Goal: Task Accomplishment & Management: Manage account settings

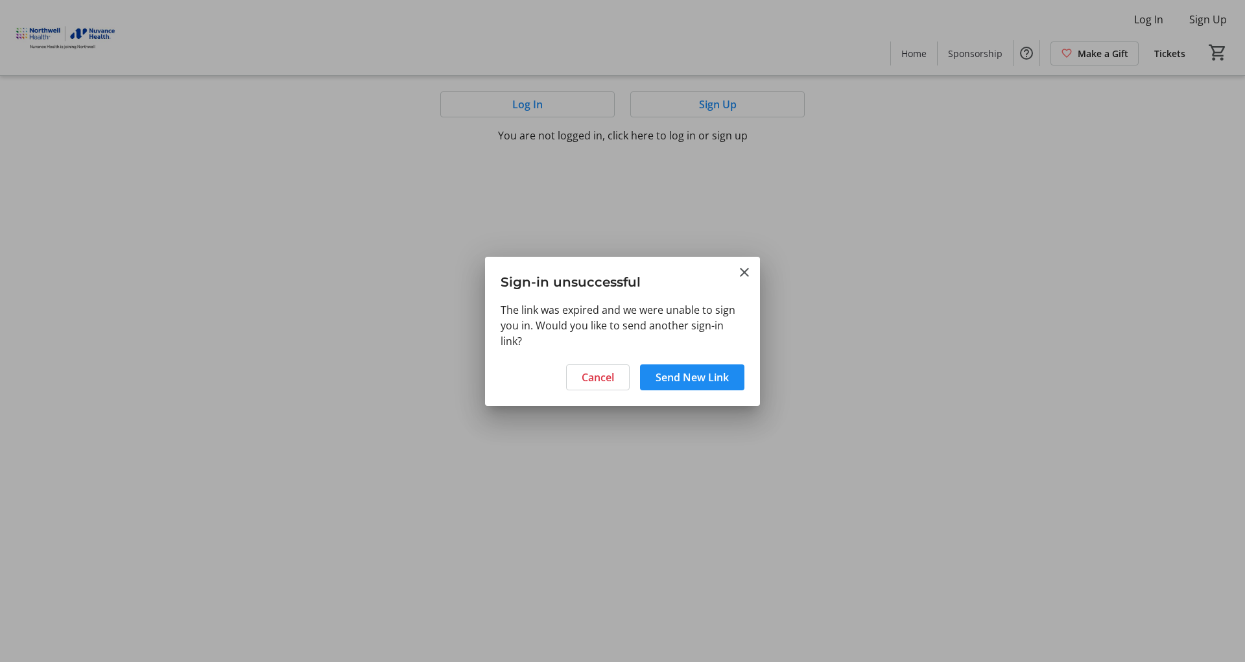
click at [114, 146] on div at bounding box center [622, 331] width 1245 height 662
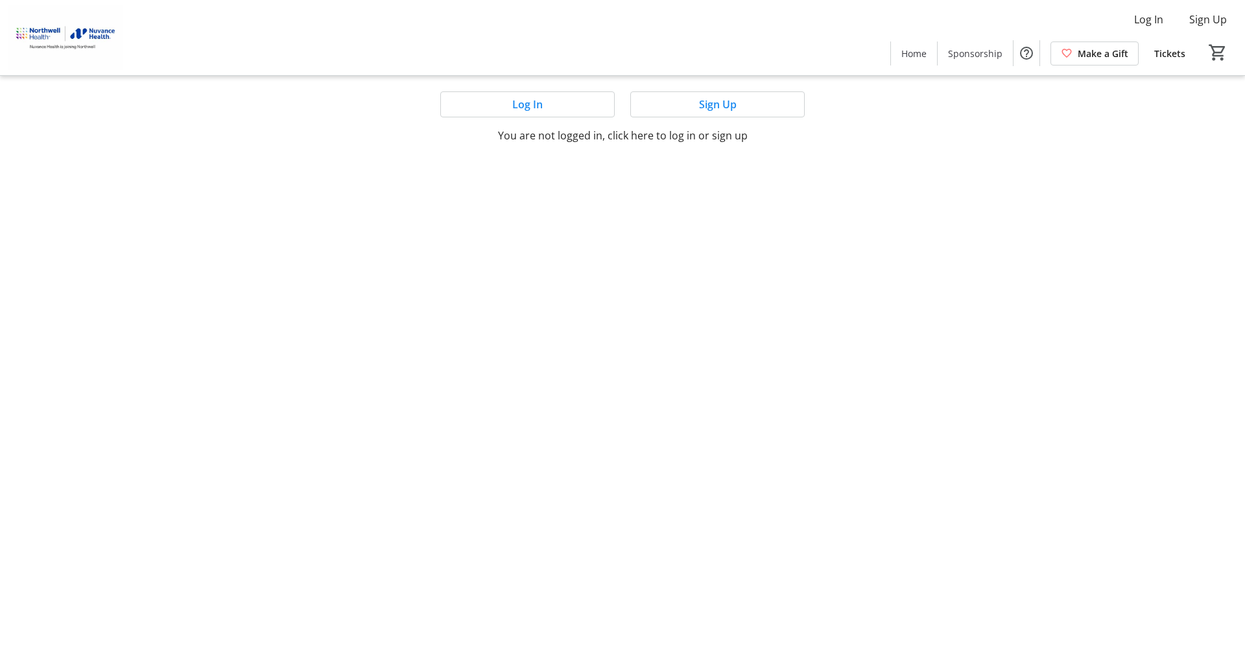
click at [681, 104] on span at bounding box center [717, 104] width 173 height 31
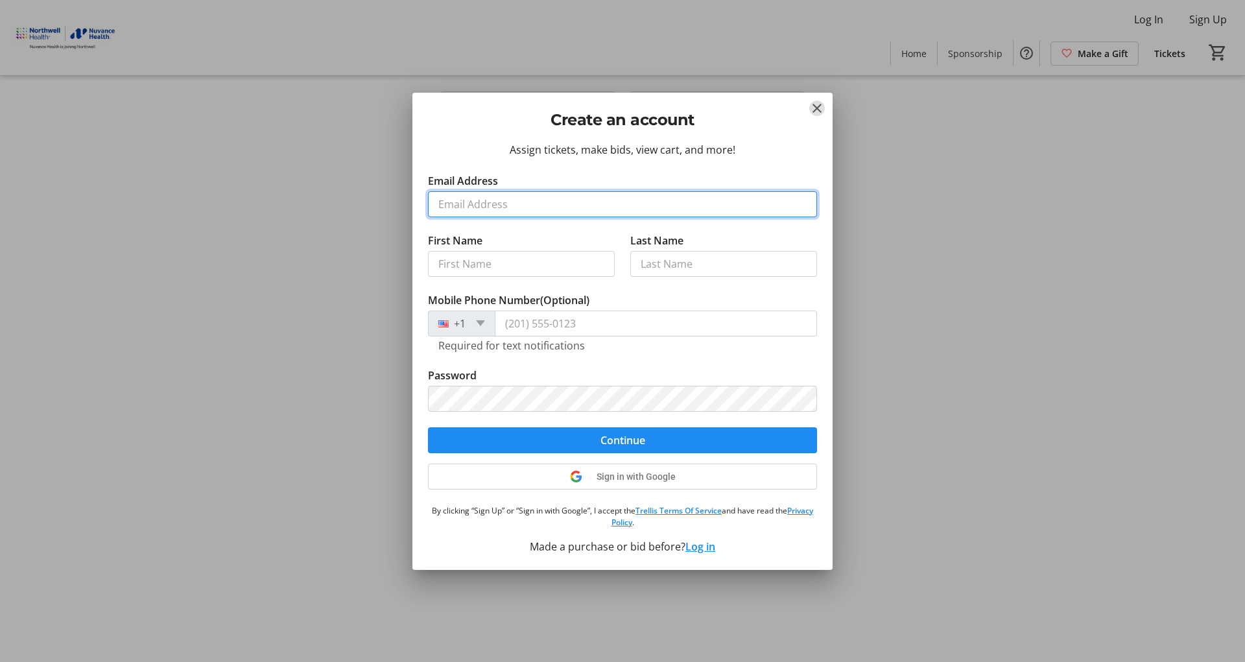
click at [505, 201] on input "Email Address" at bounding box center [622, 204] width 389 height 26
type input "[PERSON_NAME][EMAIL_ADDRESS][PERSON_NAME][DOMAIN_NAME]"
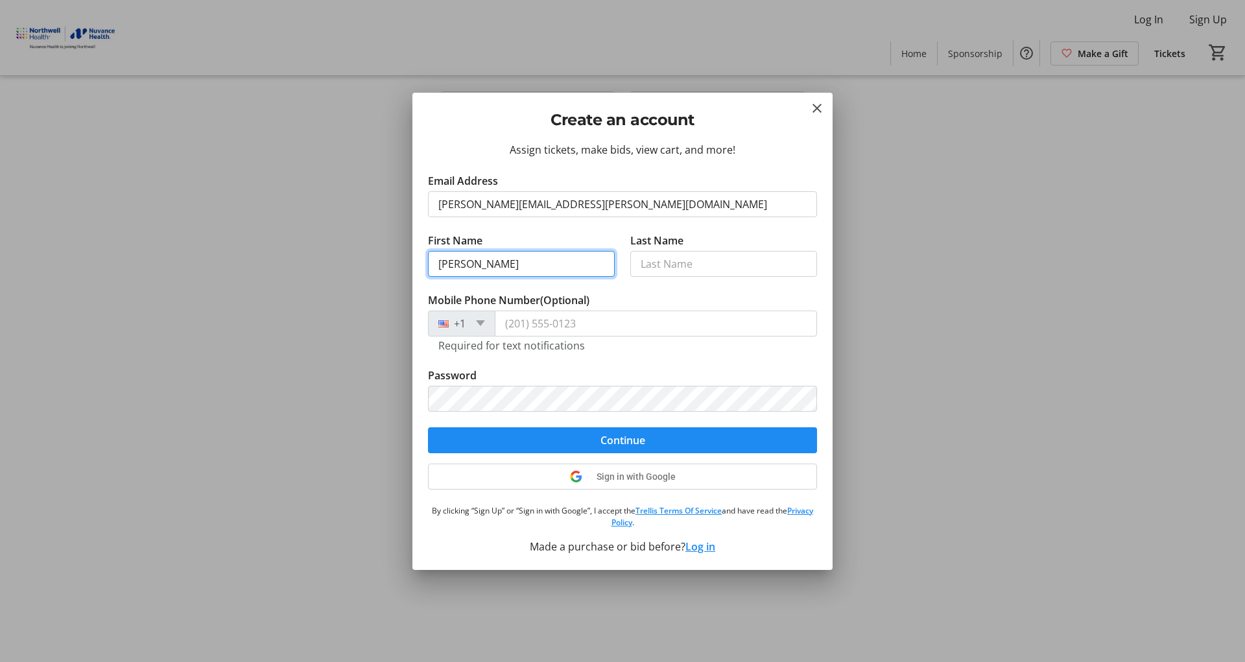
type input "[PERSON_NAME]"
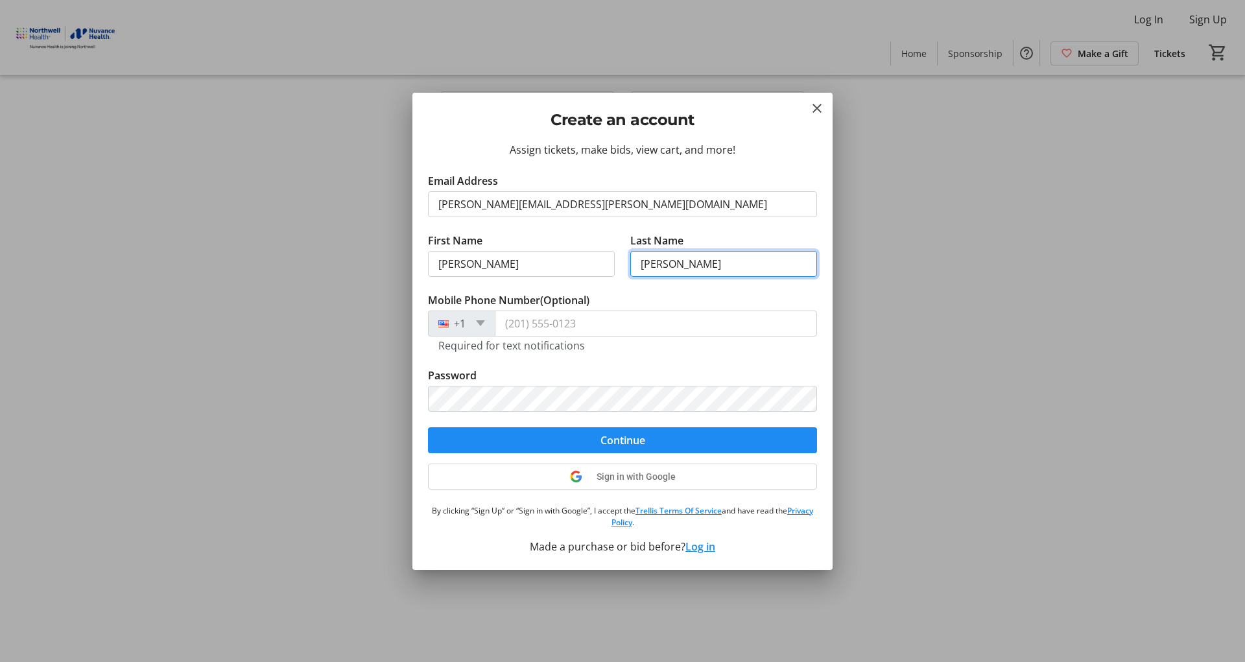
type input "[PERSON_NAME]"
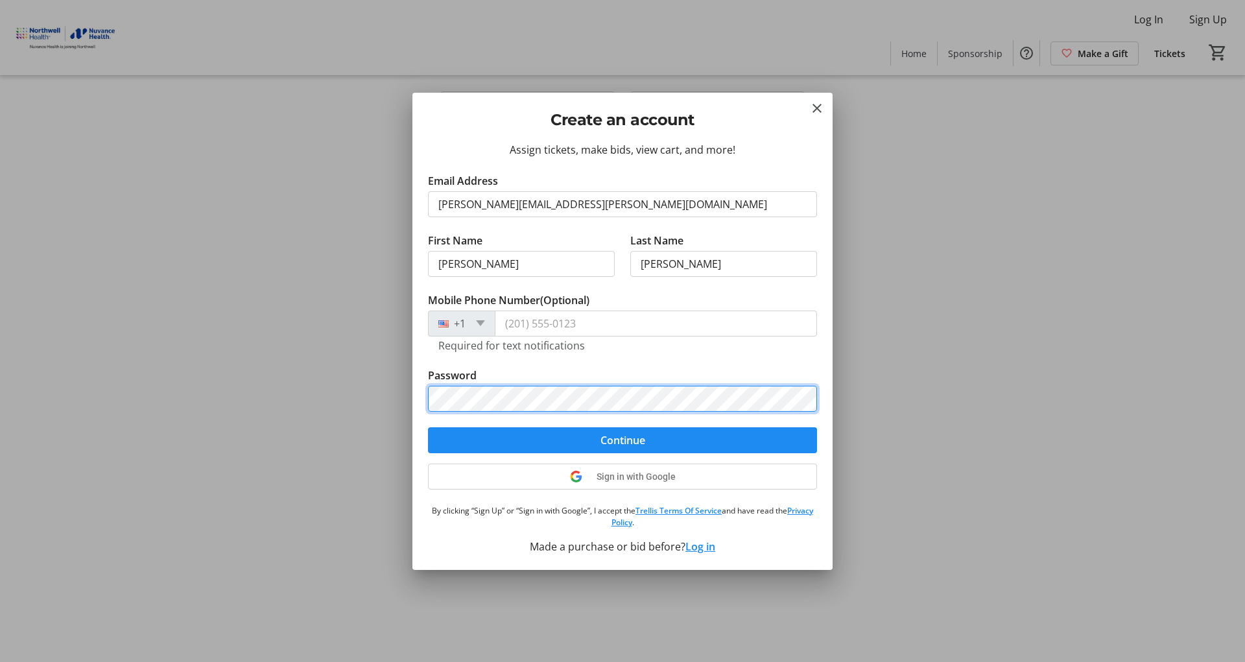
click at [428, 427] on button "Continue" at bounding box center [622, 440] width 389 height 26
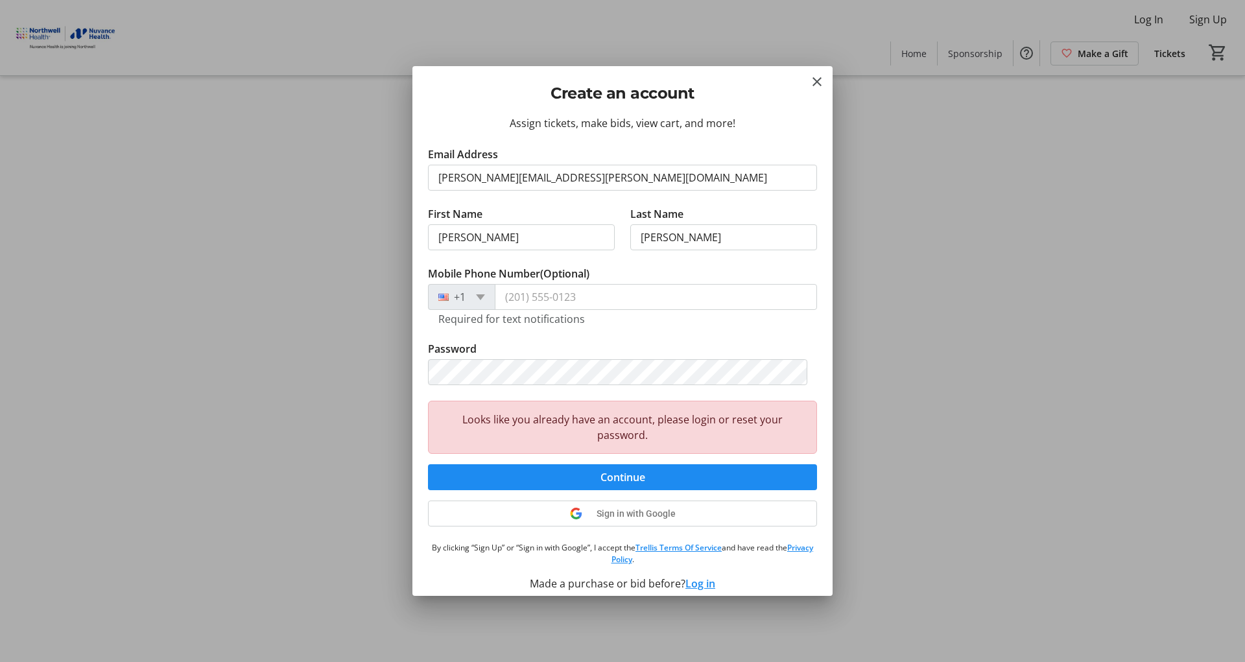
click at [815, 80] on mat-icon "Close" at bounding box center [817, 82] width 16 height 16
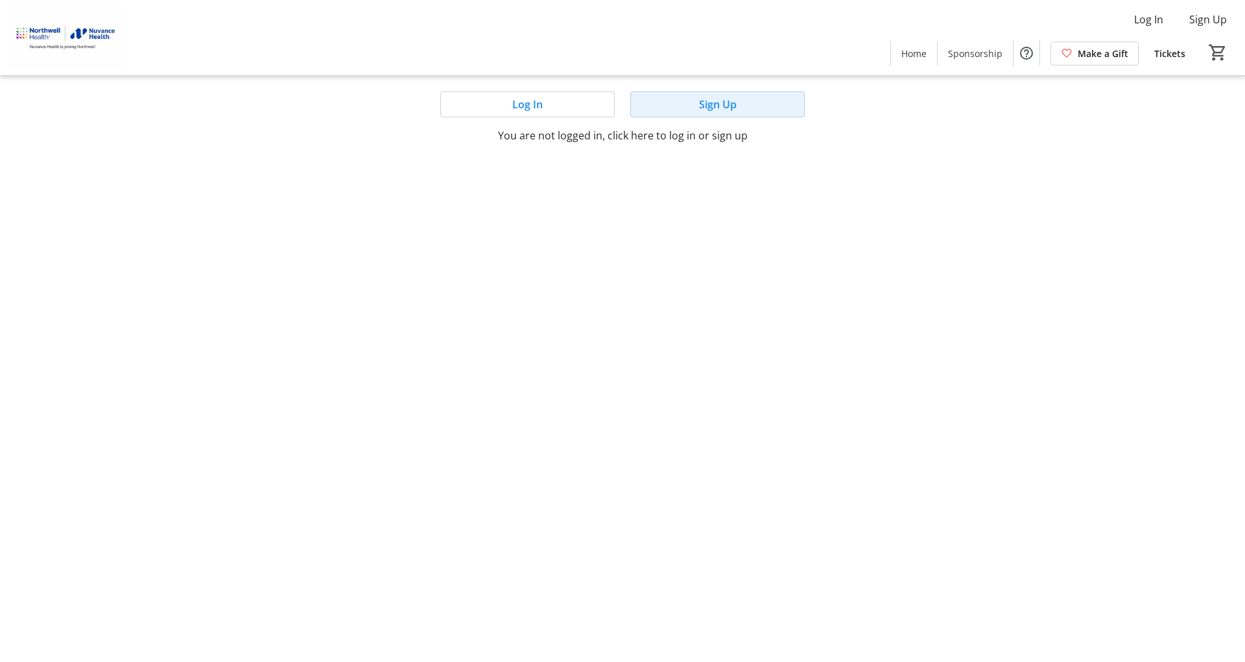
click at [648, 103] on span at bounding box center [717, 104] width 173 height 31
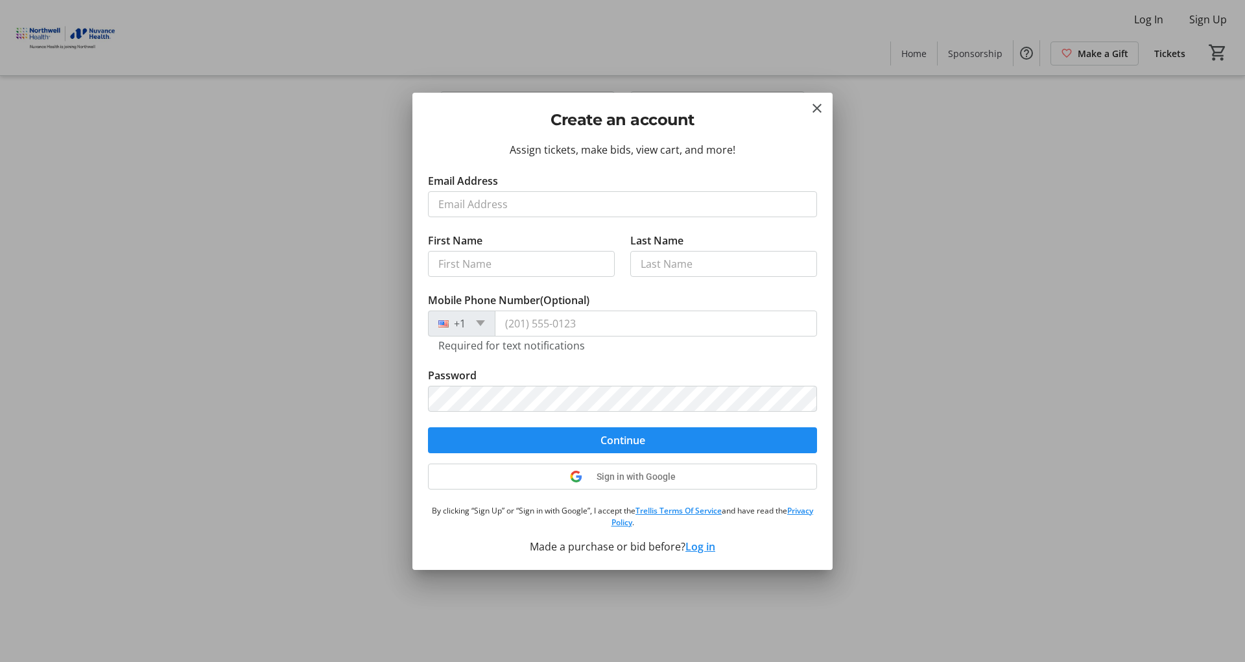
click at [502, 201] on input "Email Address" at bounding box center [622, 204] width 389 height 26
click at [700, 545] on div "Assign tickets, make bids, view cart, and more! Email Address First Name Last N…" at bounding box center [622, 356] width 420 height 428
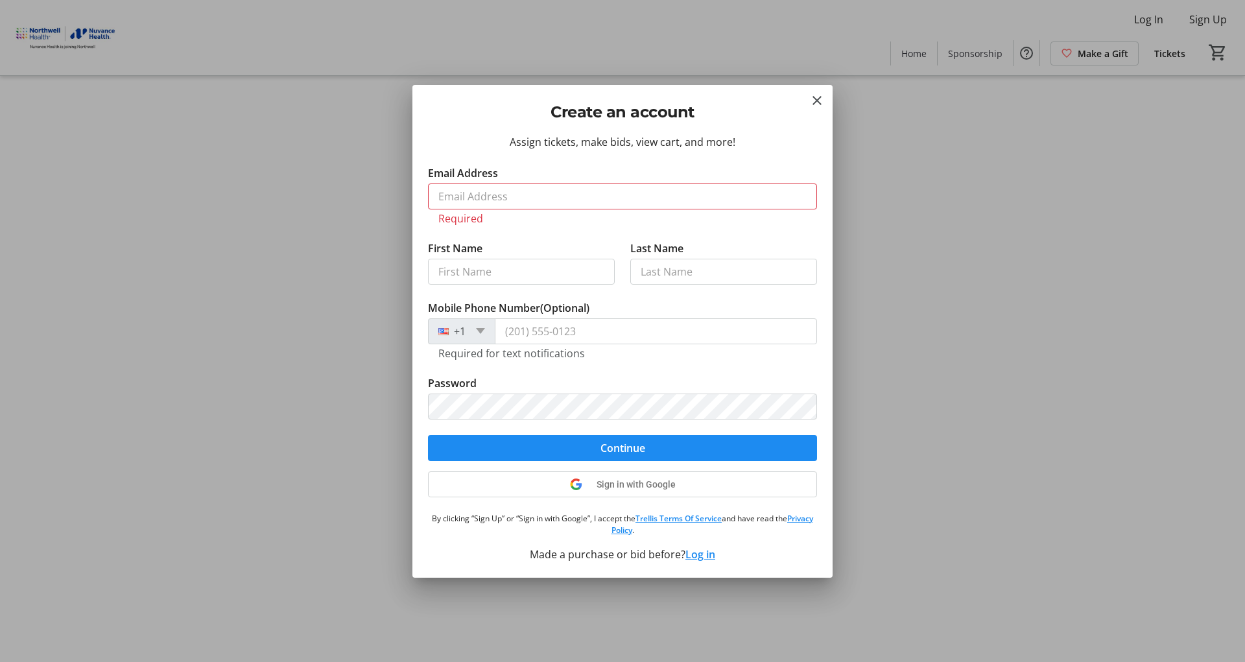
click at [702, 557] on button "Log in" at bounding box center [700, 555] width 30 height 16
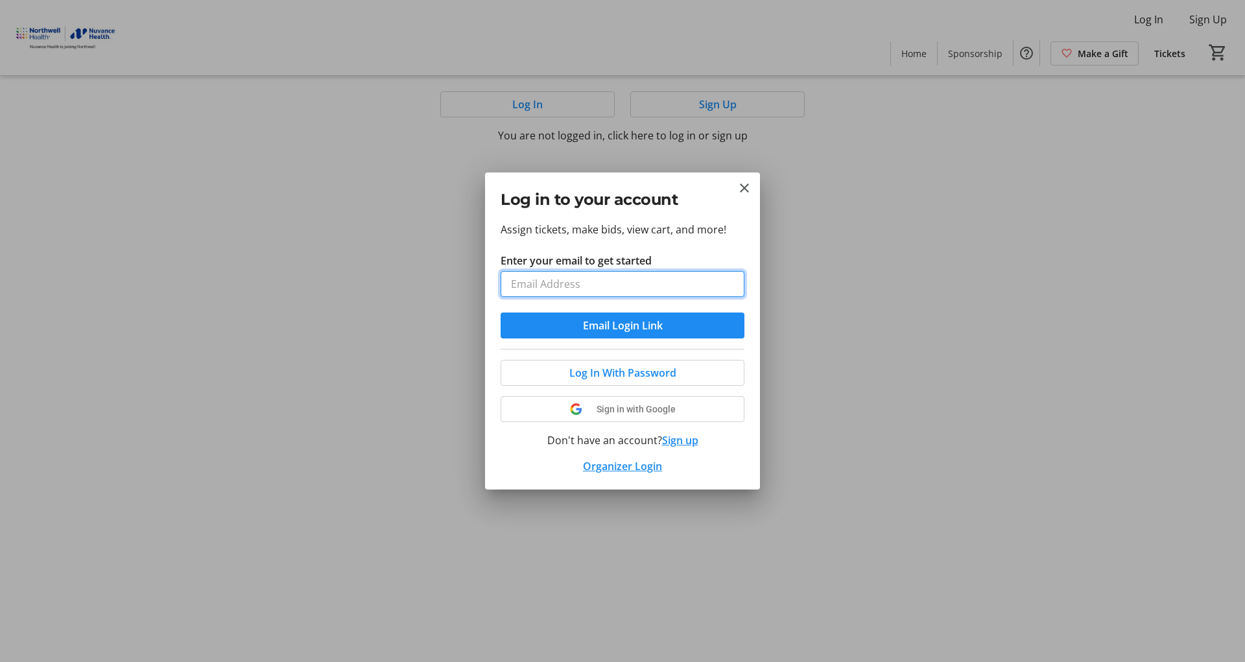
click at [585, 281] on input "Enter your email to get started" at bounding box center [623, 284] width 244 height 26
click at [609, 325] on button "Email Login Link" at bounding box center [623, 326] width 244 height 26
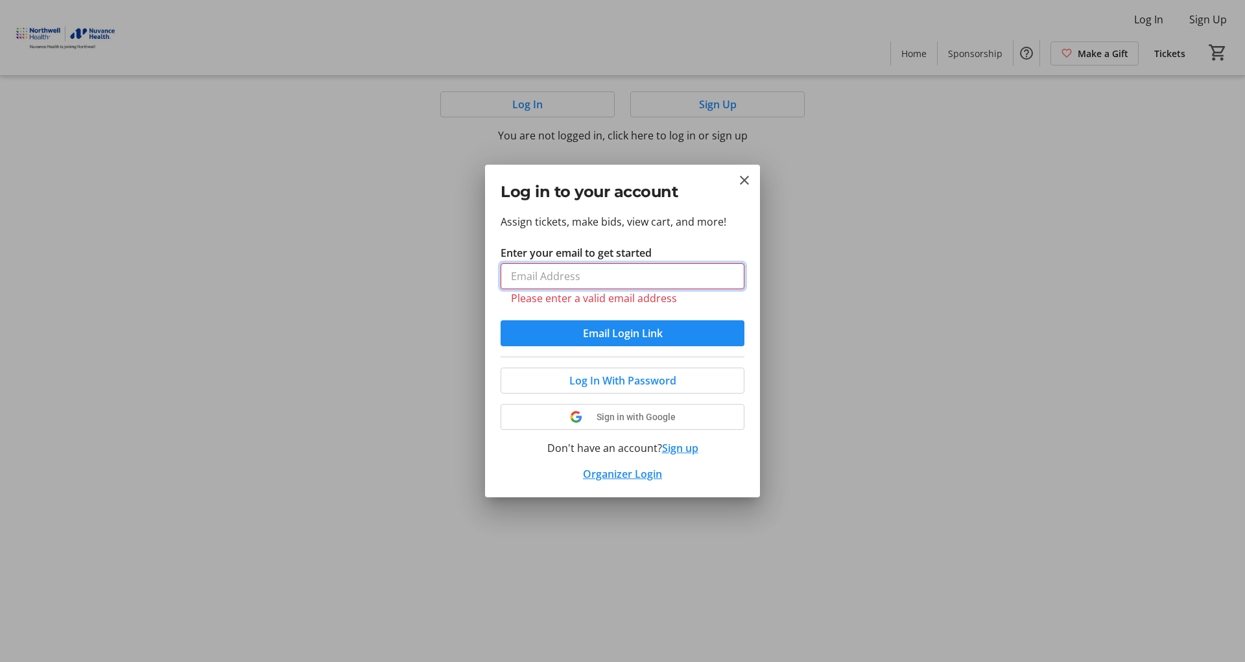
click at [595, 278] on input "Enter your email to get started" at bounding box center [623, 276] width 244 height 26
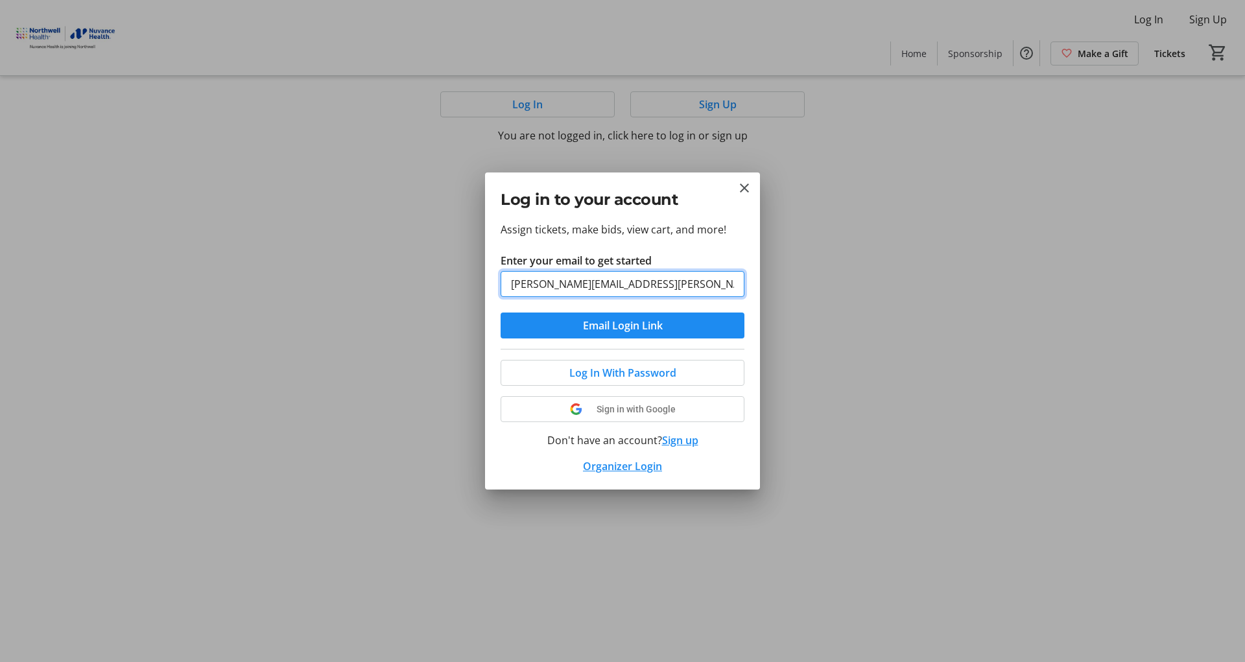
type input "[PERSON_NAME][EMAIL_ADDRESS][PERSON_NAME][DOMAIN_NAME]"
click at [629, 323] on span "Email Login Link" at bounding box center [623, 326] width 80 height 16
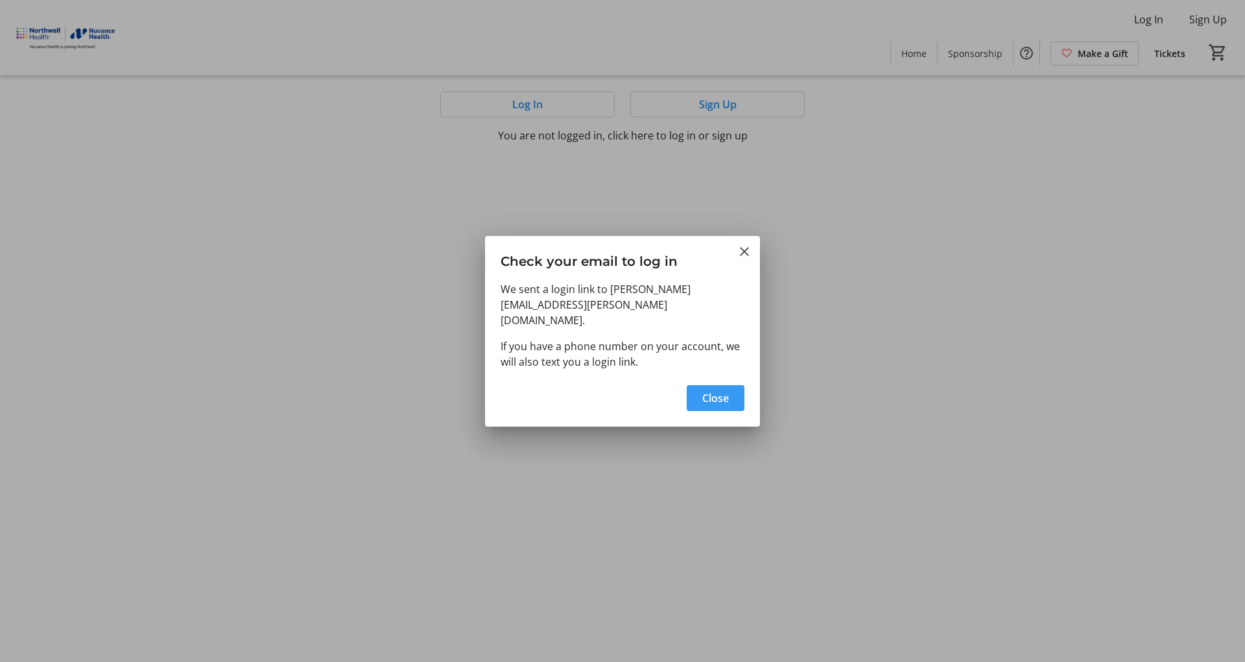
click at [698, 392] on span "button" at bounding box center [716, 398] width 58 height 31
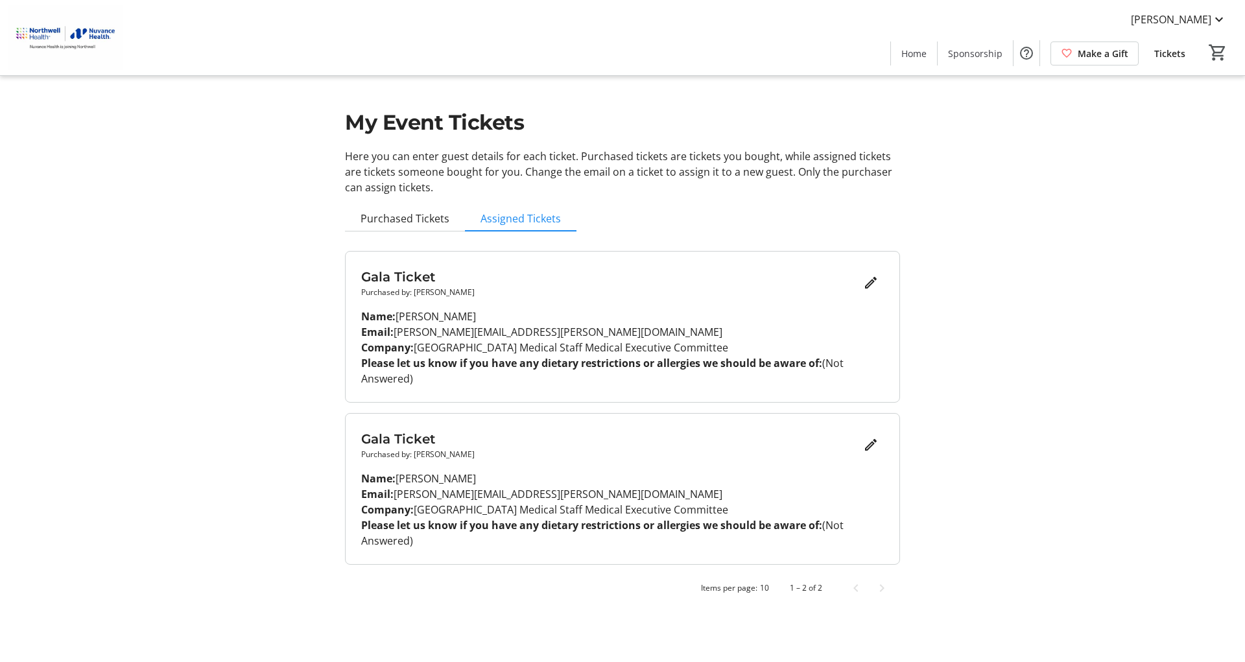
click at [132, 302] on tr-design-standard-layout-narrow "My Event Tickets Here you can enter guest details for each ticket. Purchased ti…" at bounding box center [622, 308] width 1245 height 617
click at [414, 219] on span "Purchased Tickets" at bounding box center [405, 218] width 89 height 10
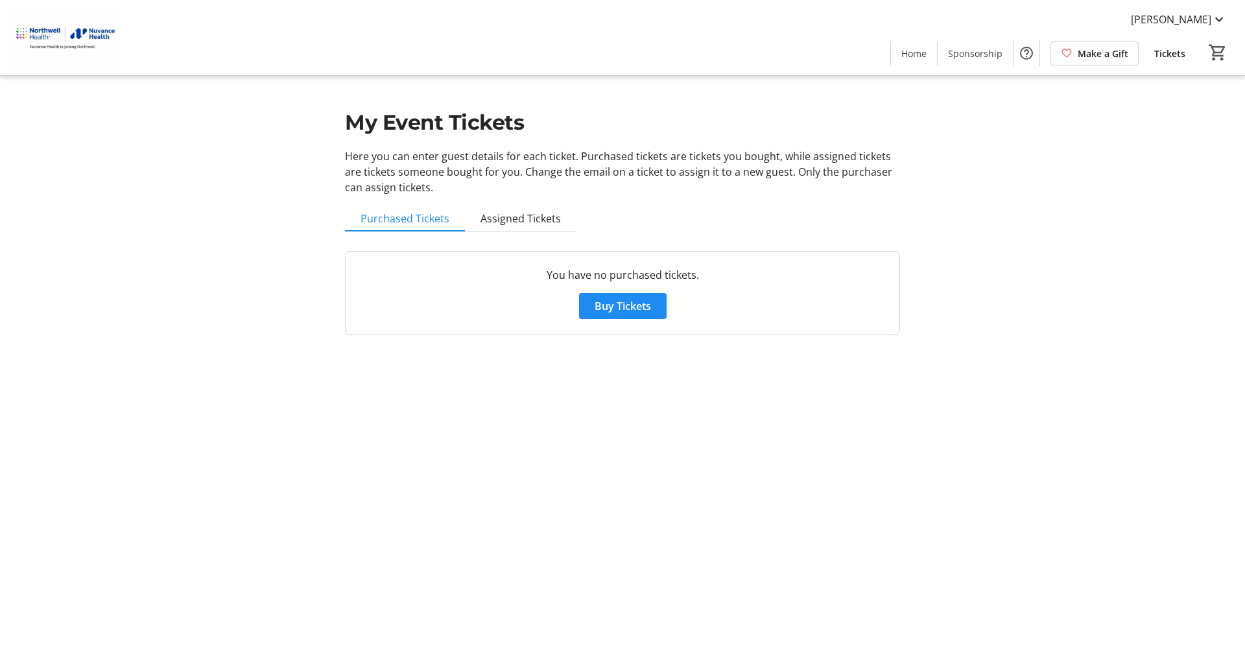
click at [510, 219] on span "Assigned Tickets" at bounding box center [521, 218] width 80 height 10
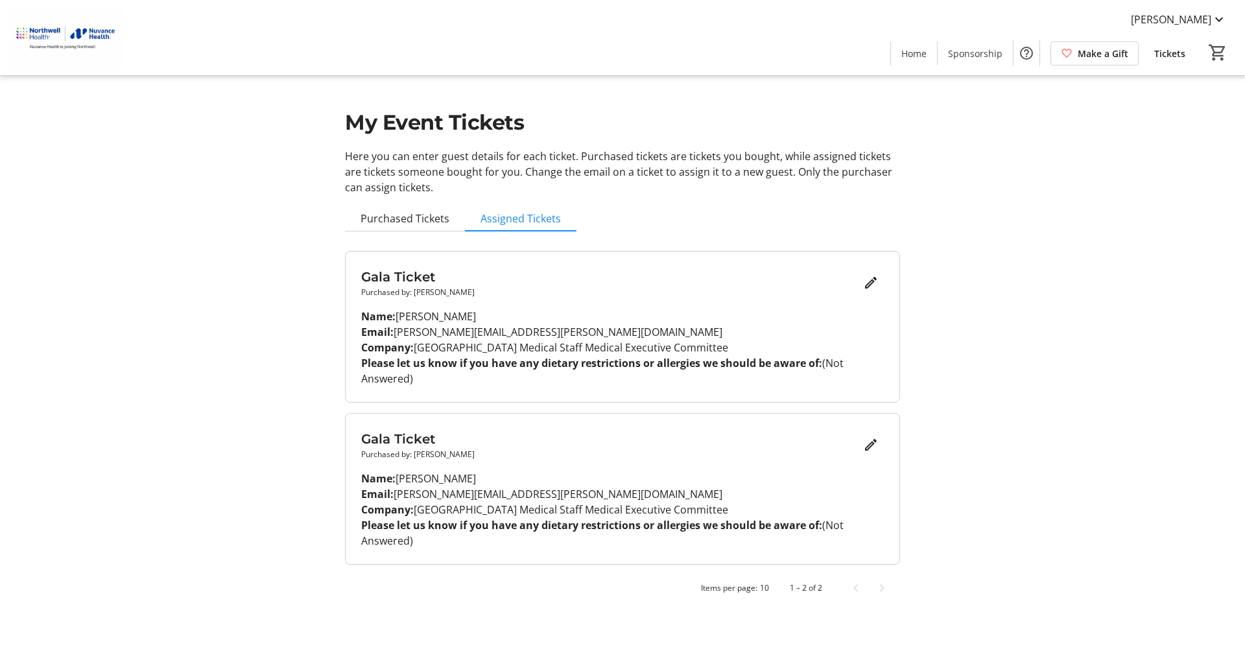
click at [870, 281] on mat-icon "Edit" at bounding box center [871, 283] width 16 height 16
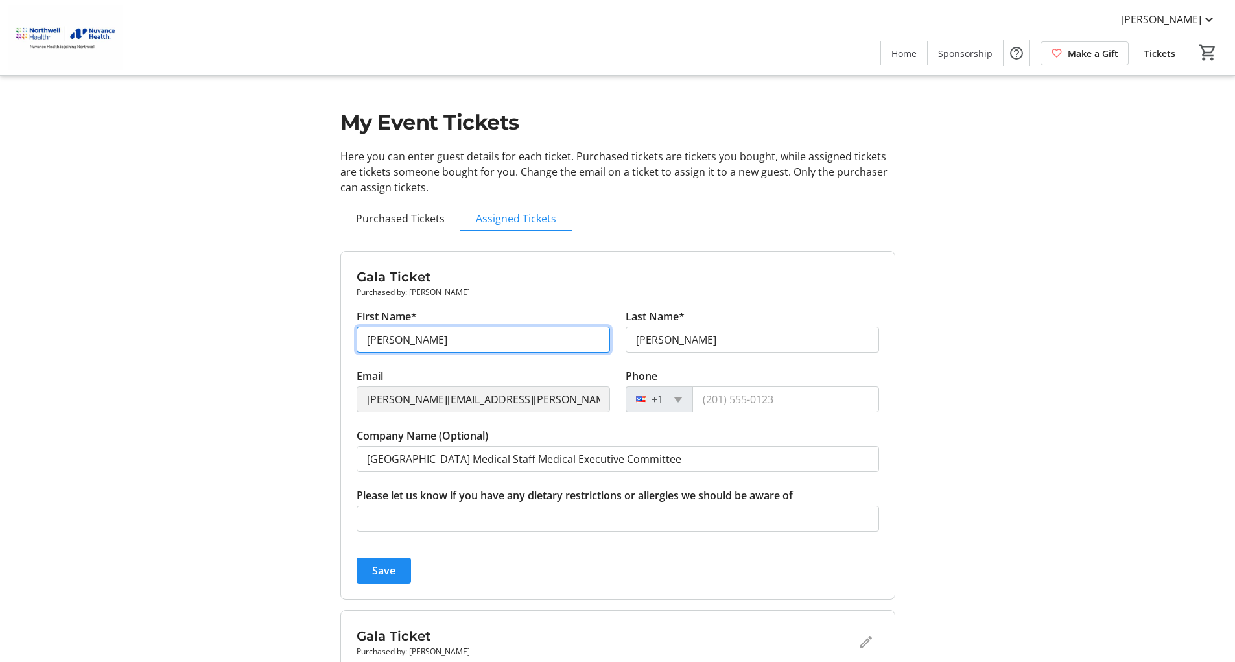
click at [434, 347] on input "[PERSON_NAME]" at bounding box center [484, 340] width 254 height 26
type input "[PERSON_NAME]"
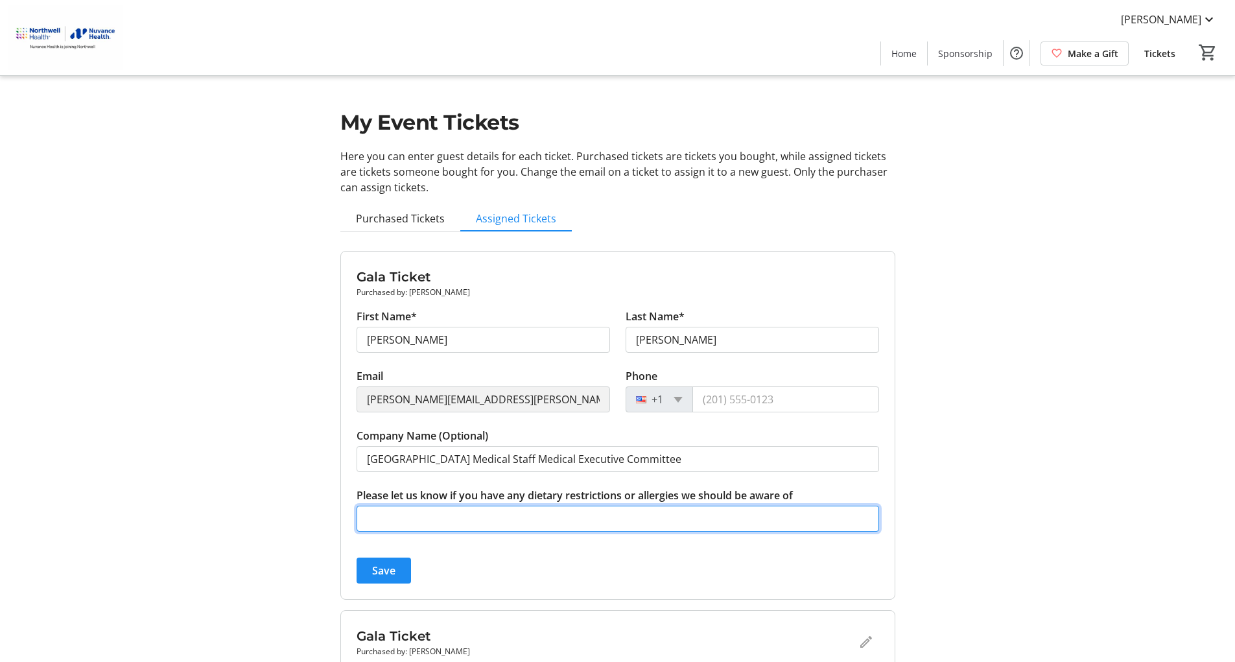
click at [435, 521] on input "Please let us know if you have any dietary restrictions or allergies we should …" at bounding box center [618, 519] width 523 height 26
type input "none"
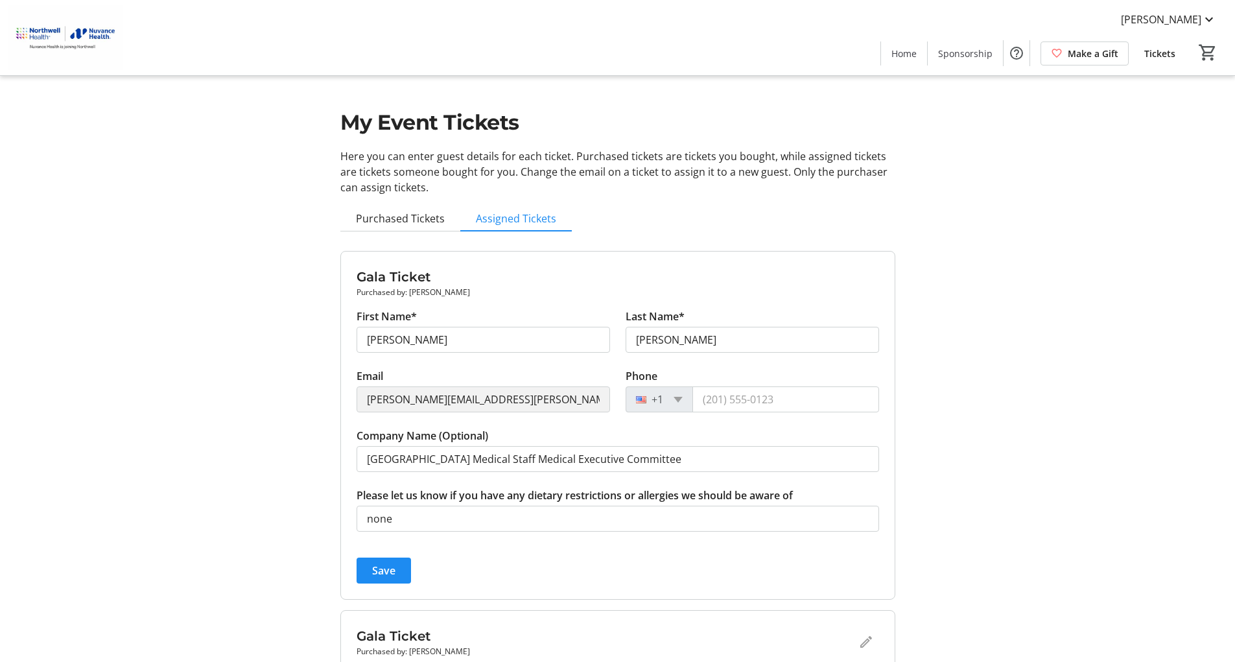
click at [388, 566] on span "Save" at bounding box center [383, 571] width 23 height 16
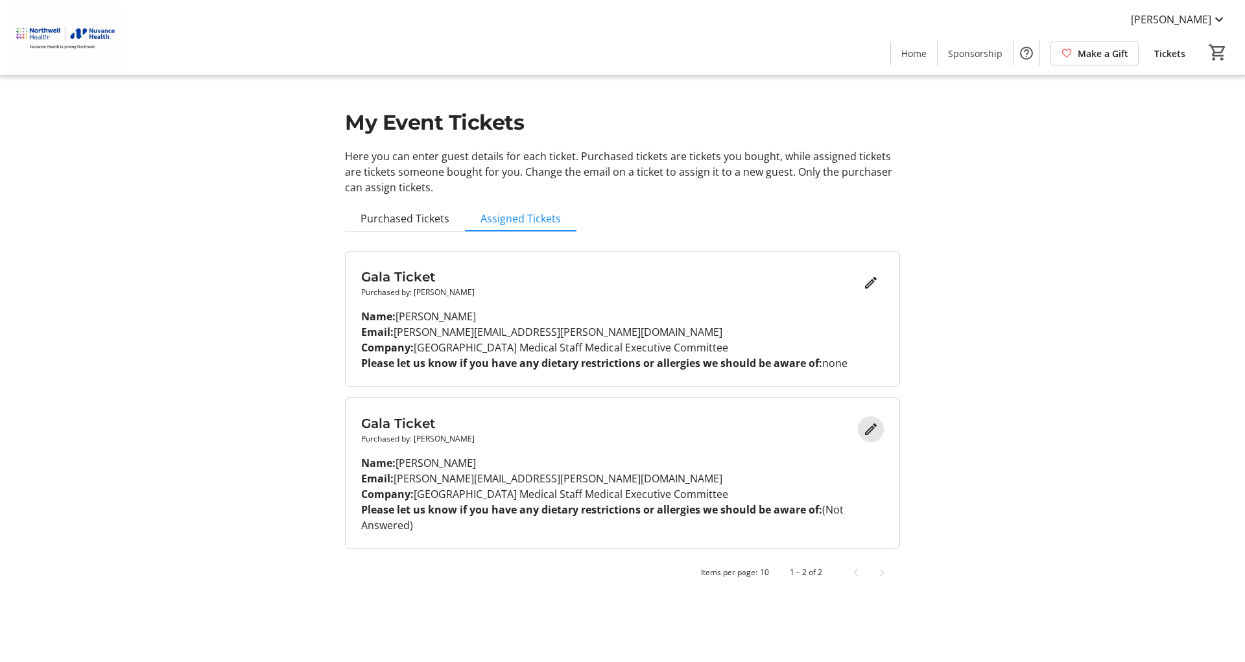
click at [867, 429] on mat-icon "Edit" at bounding box center [871, 430] width 16 height 16
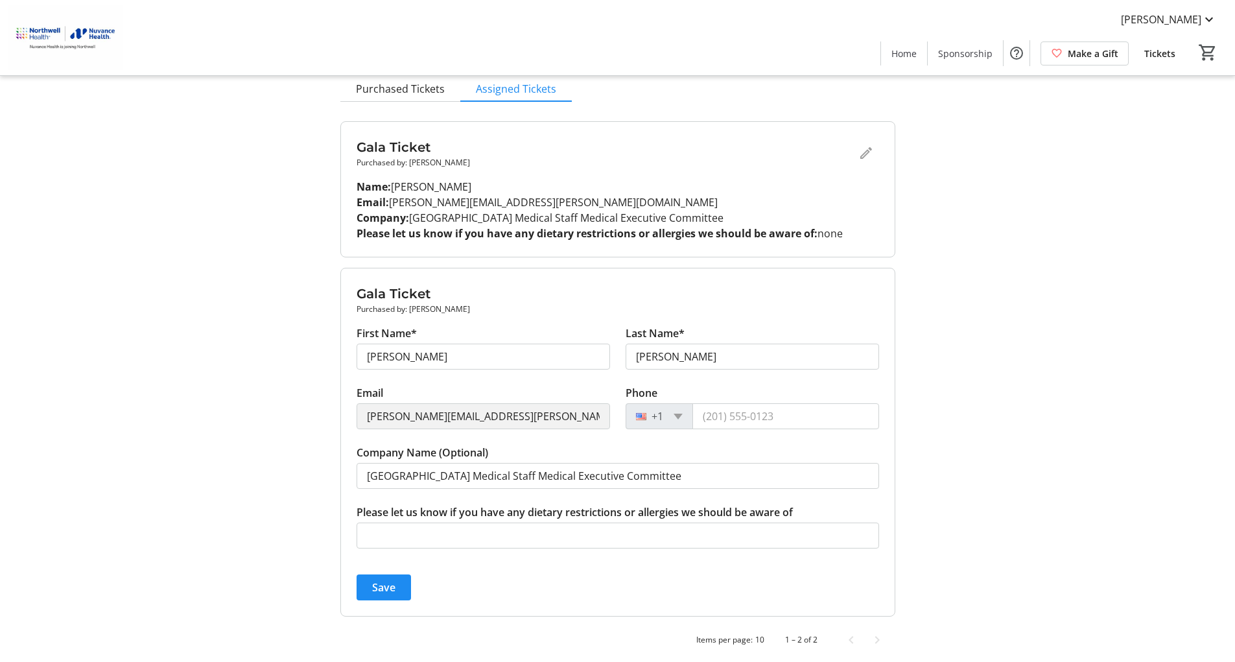
scroll to position [136, 0]
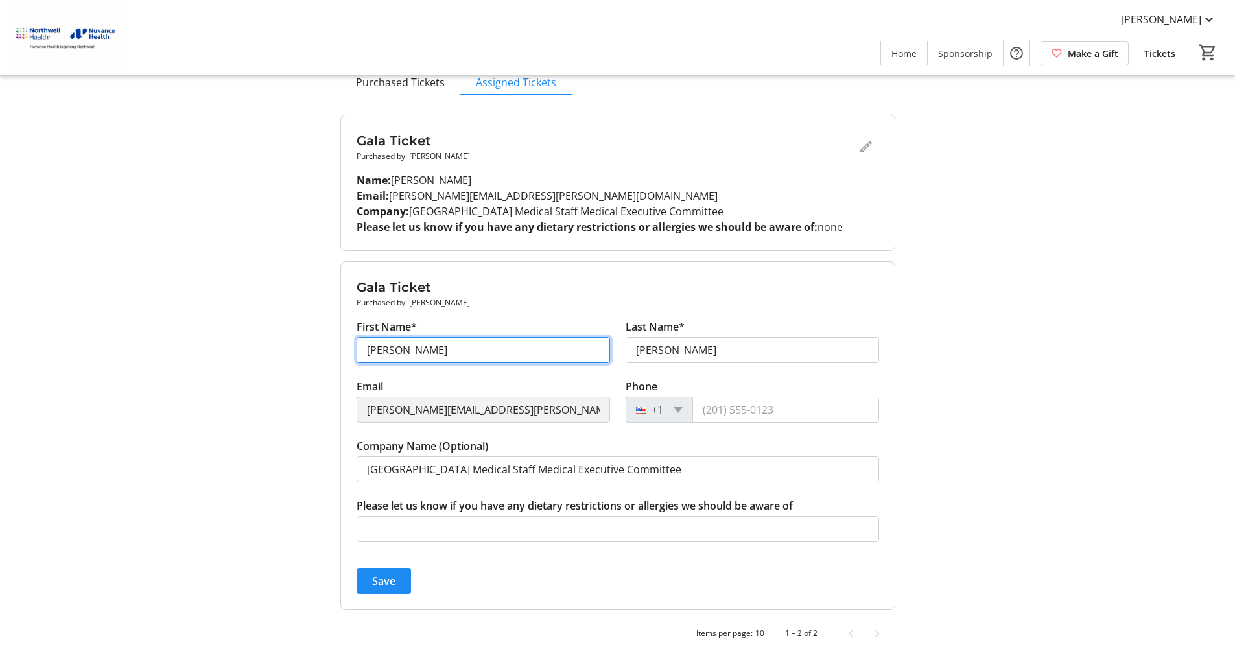
drag, startPoint x: 431, startPoint y: 350, endPoint x: 314, endPoint y: 352, distance: 117.4
click at [314, 352] on div "My Event Tickets Here you can enter guest details for each ticket. Purchased ti…" at bounding box center [618, 263] width 856 height 798
type input "[PERSON_NAME]"
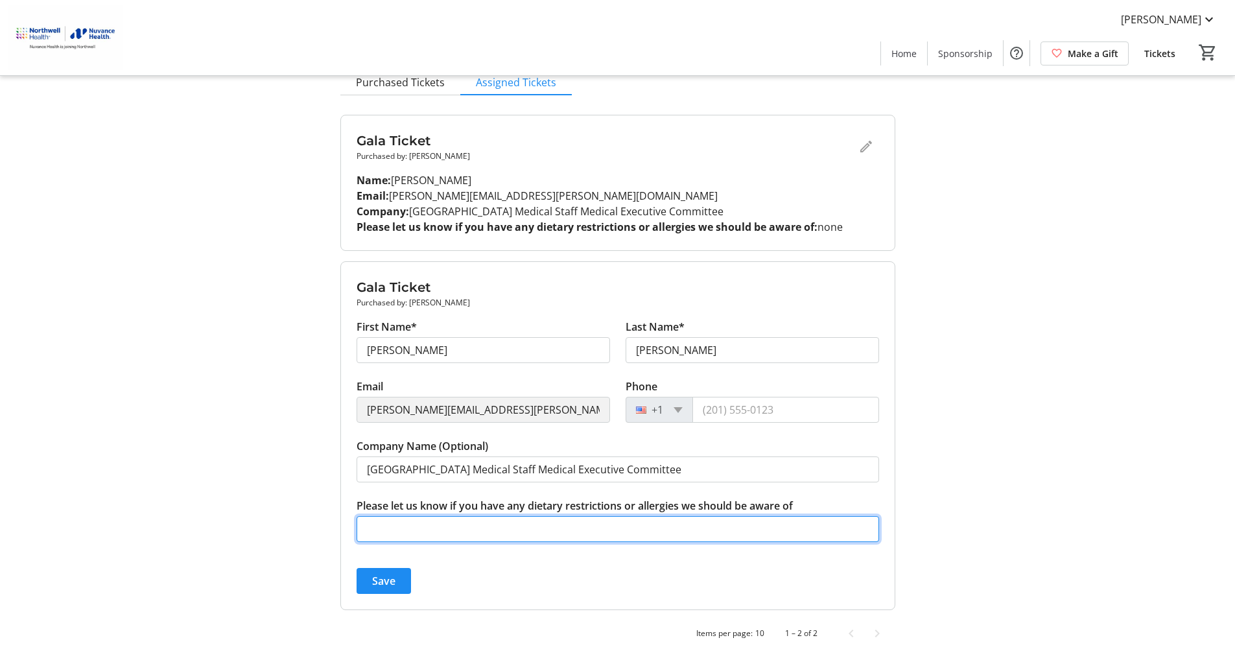
click at [613, 522] on input "Please let us know if you have any dietary restrictions or allergies we should …" at bounding box center [618, 529] width 523 height 26
type input "none"
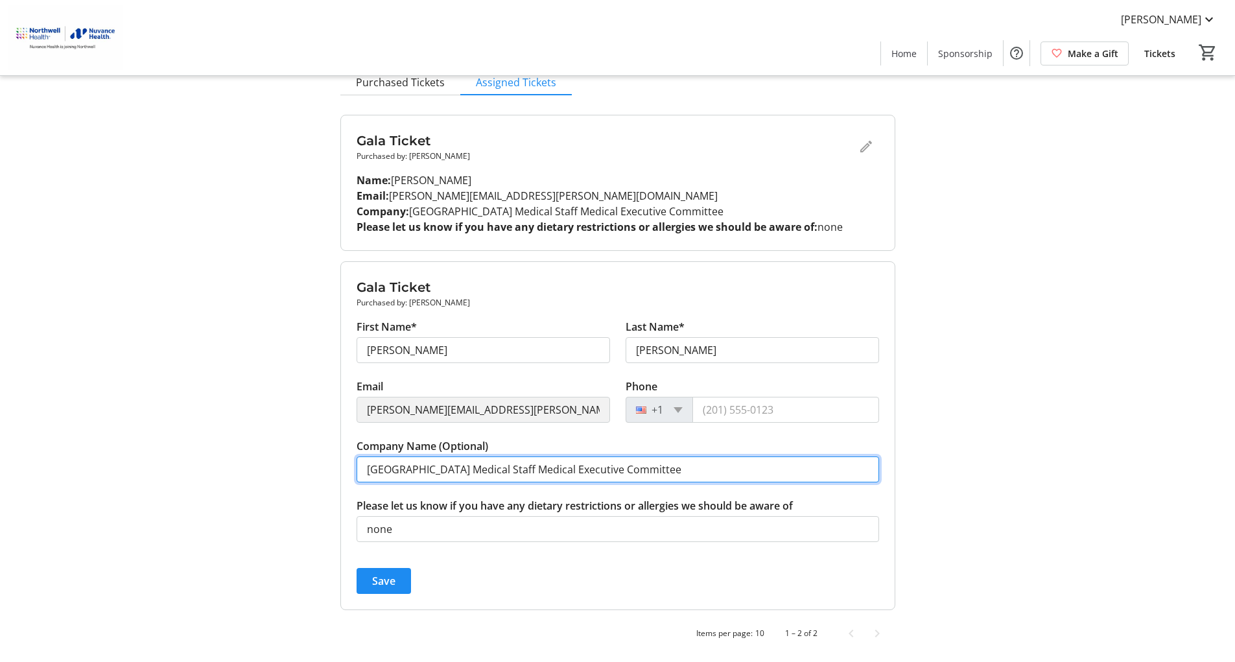
click at [767, 470] on input "[GEOGRAPHIC_DATA] Medical Staff Medical Executive Committee" at bounding box center [618, 470] width 523 height 26
type input "[GEOGRAPHIC_DATA] Medical Staff Medical Executive Committee (spouse)"
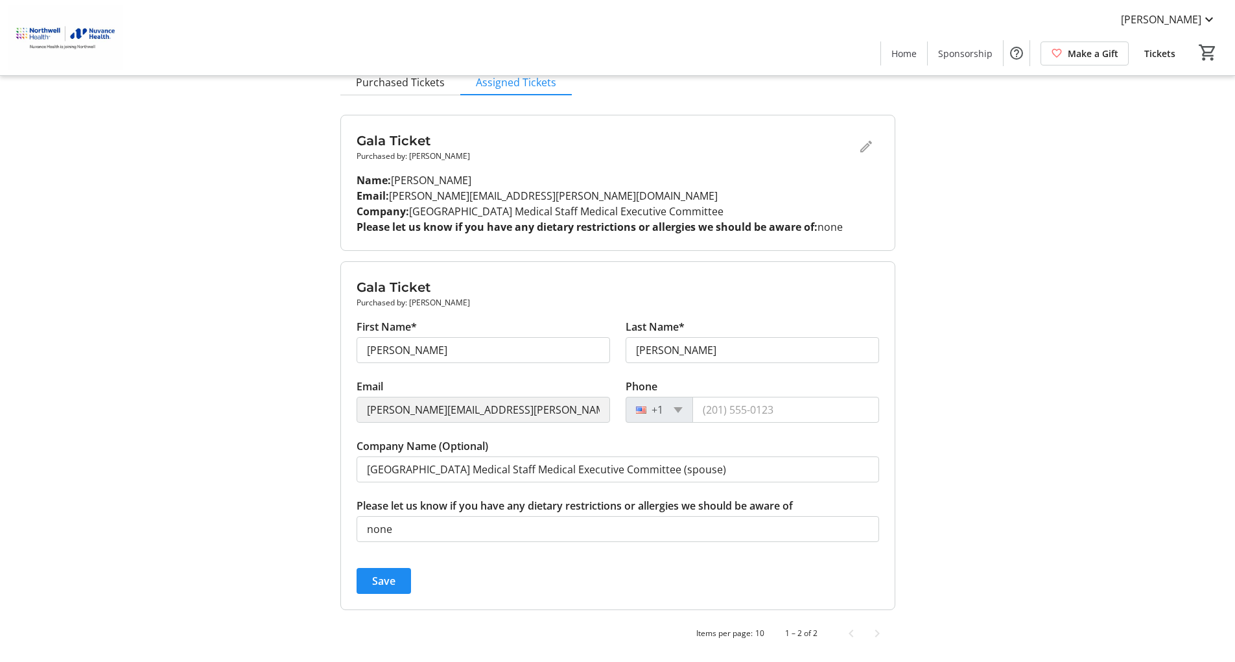
click at [385, 583] on span "Save" at bounding box center [383, 581] width 23 height 16
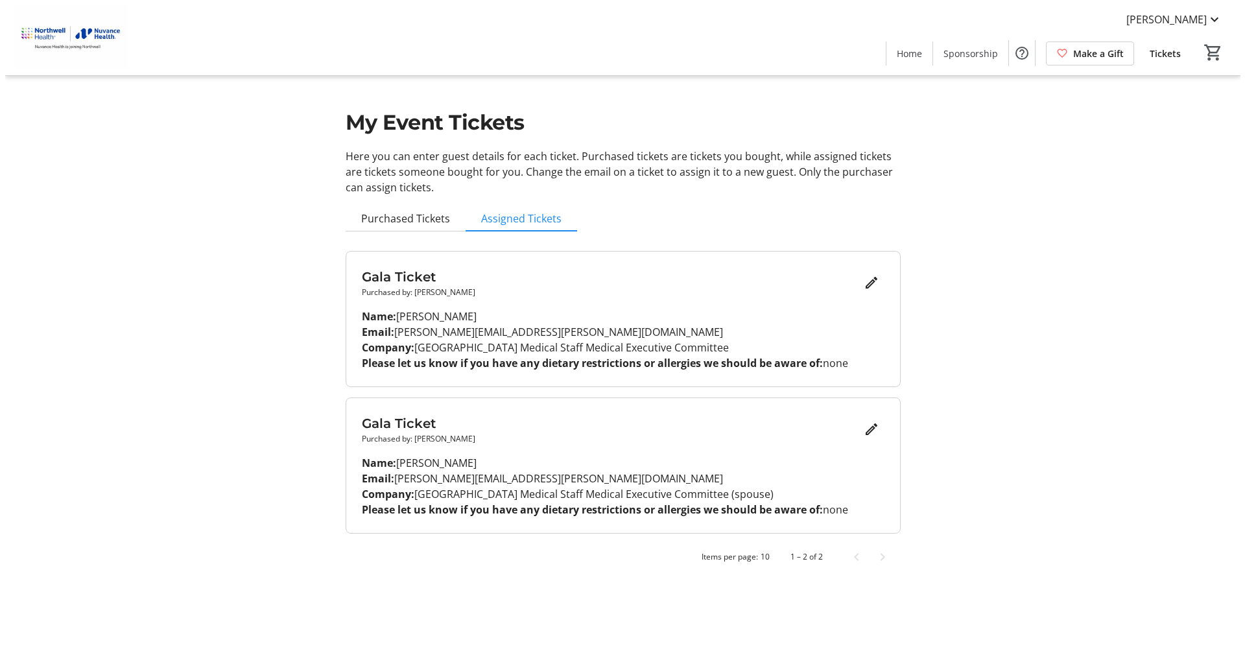
scroll to position [0, 0]
click at [1194, 16] on span "[PERSON_NAME]" at bounding box center [1171, 20] width 80 height 16
click at [1158, 140] on span "Log Out" at bounding box center [1181, 144] width 89 height 16
